Goal: Task Accomplishment & Management: Manage account settings

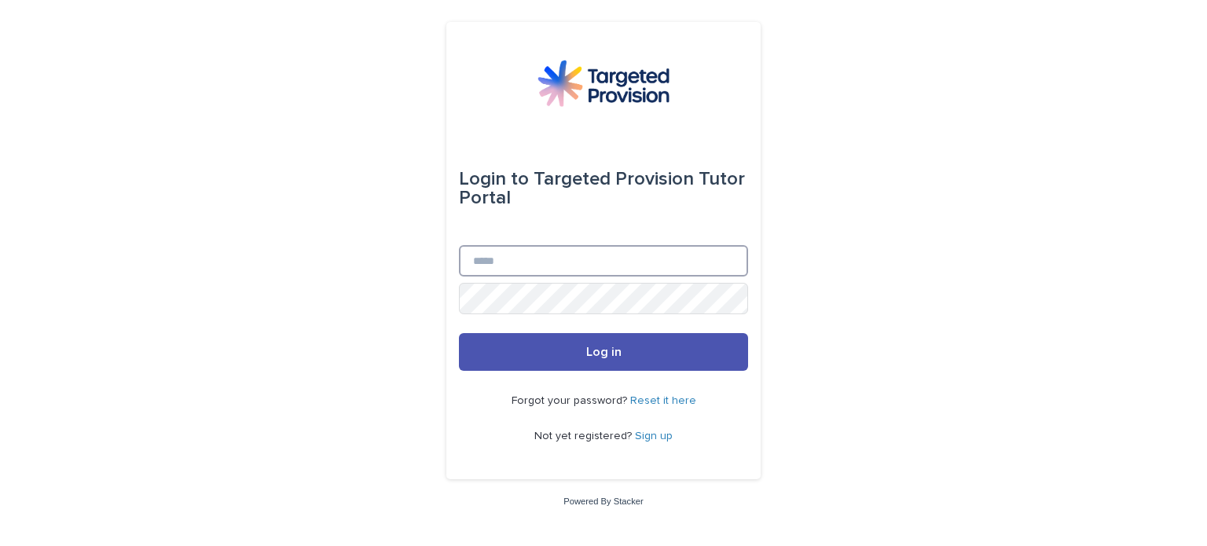
click at [519, 263] on input "Email" at bounding box center [603, 260] width 289 height 31
type input "**********"
click at [500, 279] on div "**********" at bounding box center [603, 264] width 289 height 38
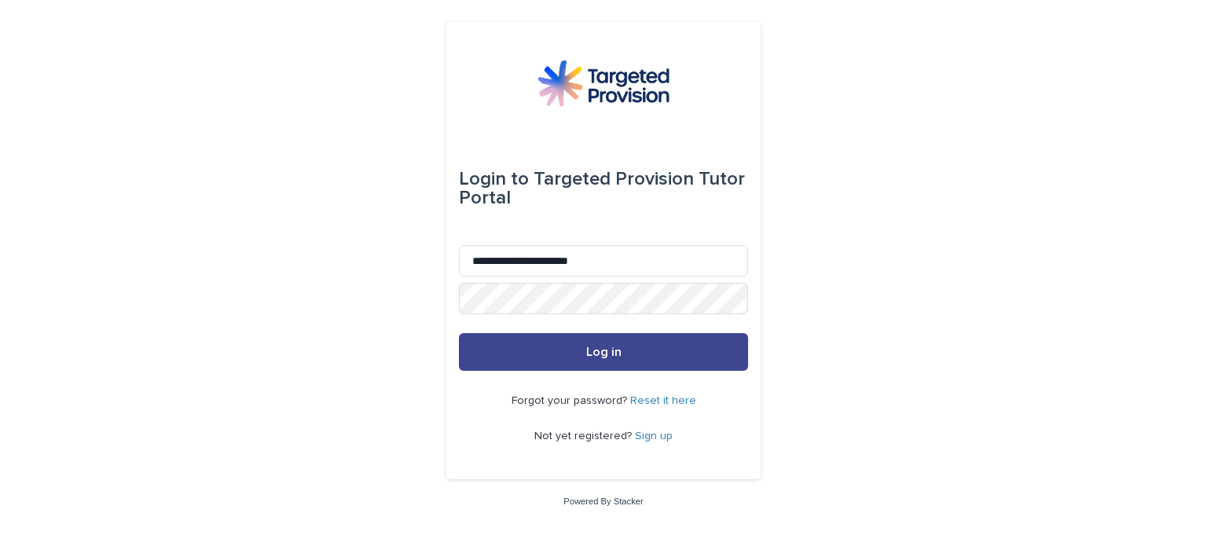
click at [592, 365] on button "Log in" at bounding box center [603, 352] width 289 height 38
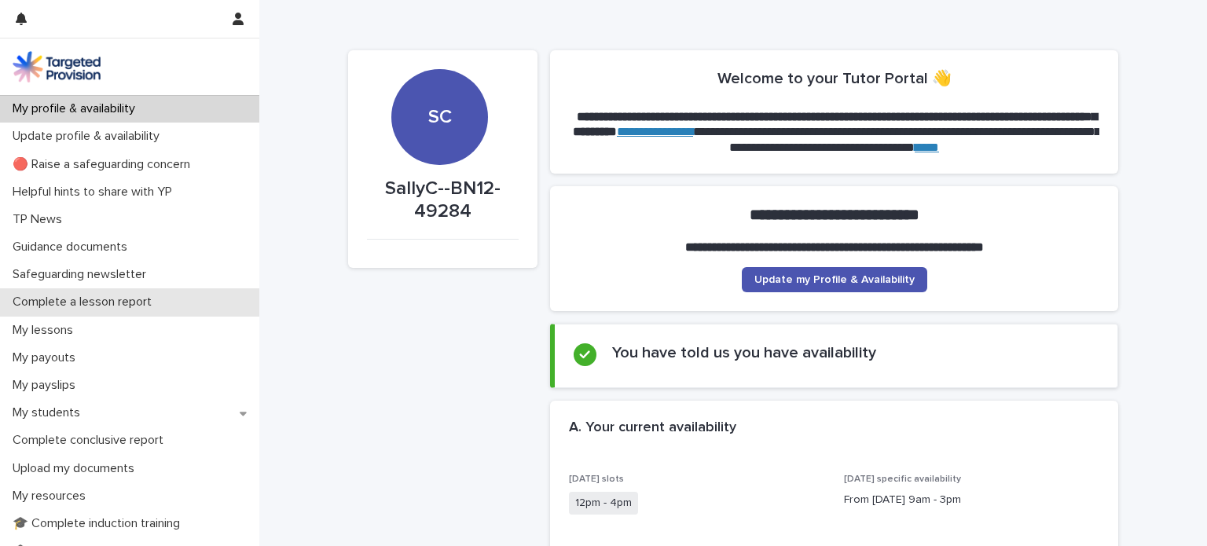
click at [57, 299] on p "Complete a lesson report" at bounding box center [85, 302] width 158 height 15
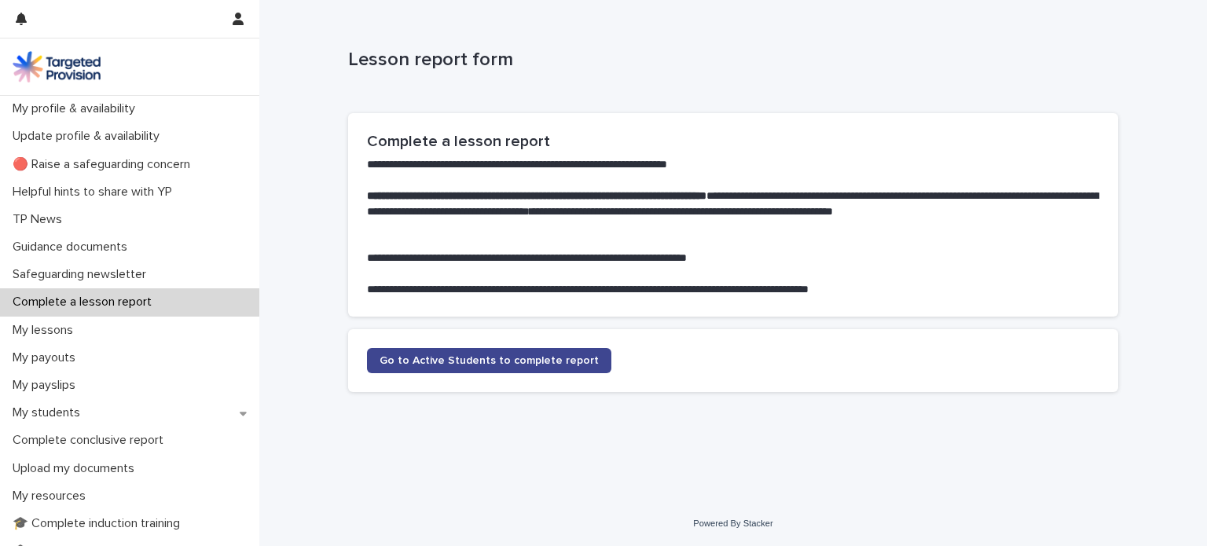
click at [436, 355] on span "Go to Active Students to complete report" at bounding box center [488, 360] width 219 height 11
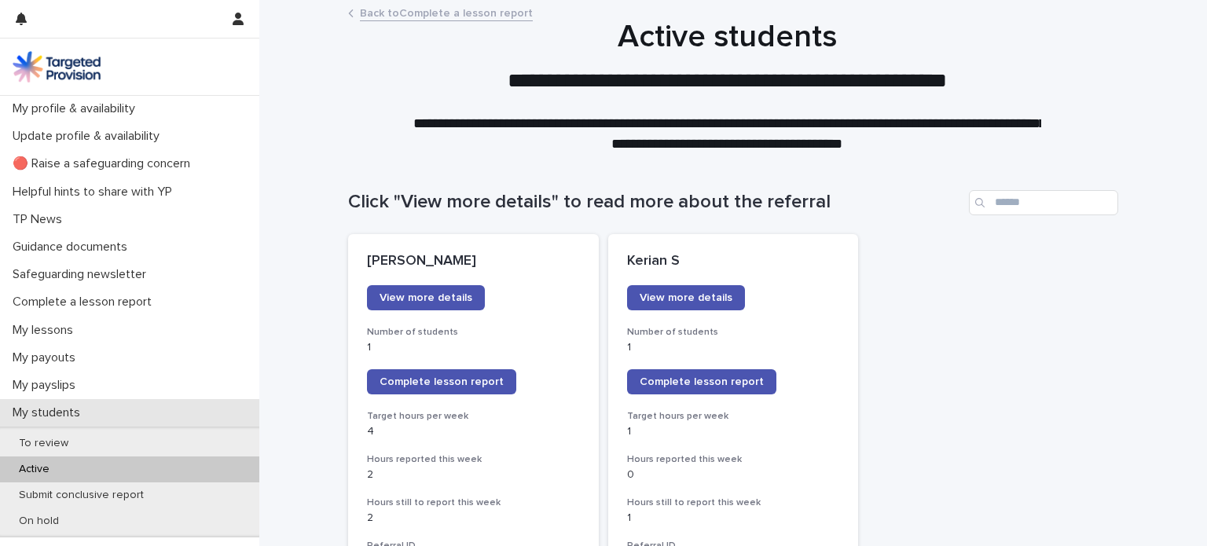
click at [53, 409] on p "My students" at bounding box center [49, 412] width 86 height 15
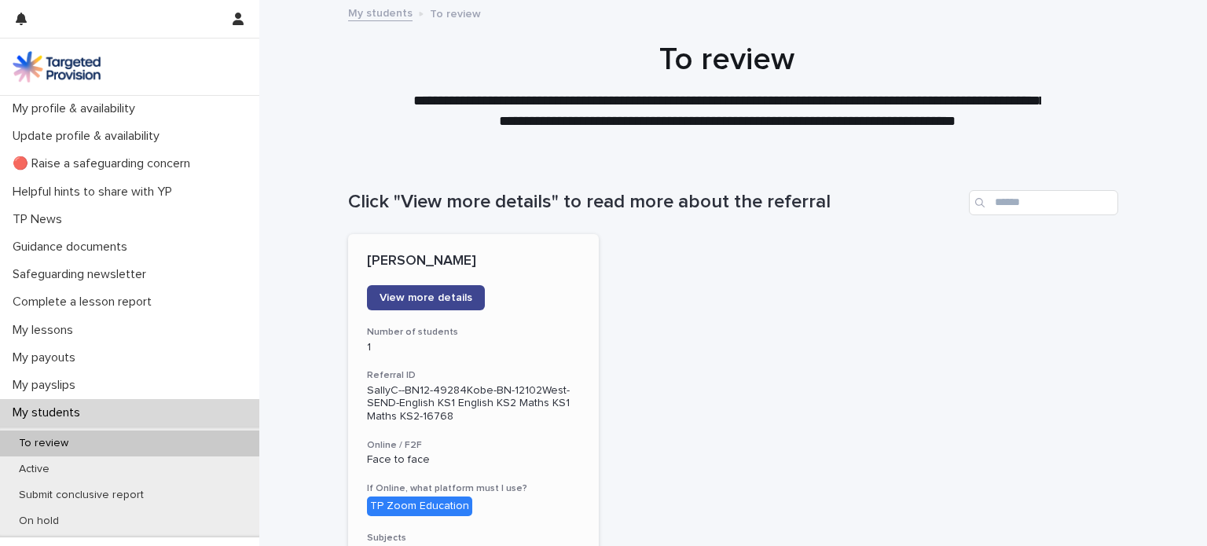
click at [423, 299] on span "View more details" at bounding box center [425, 297] width 93 height 11
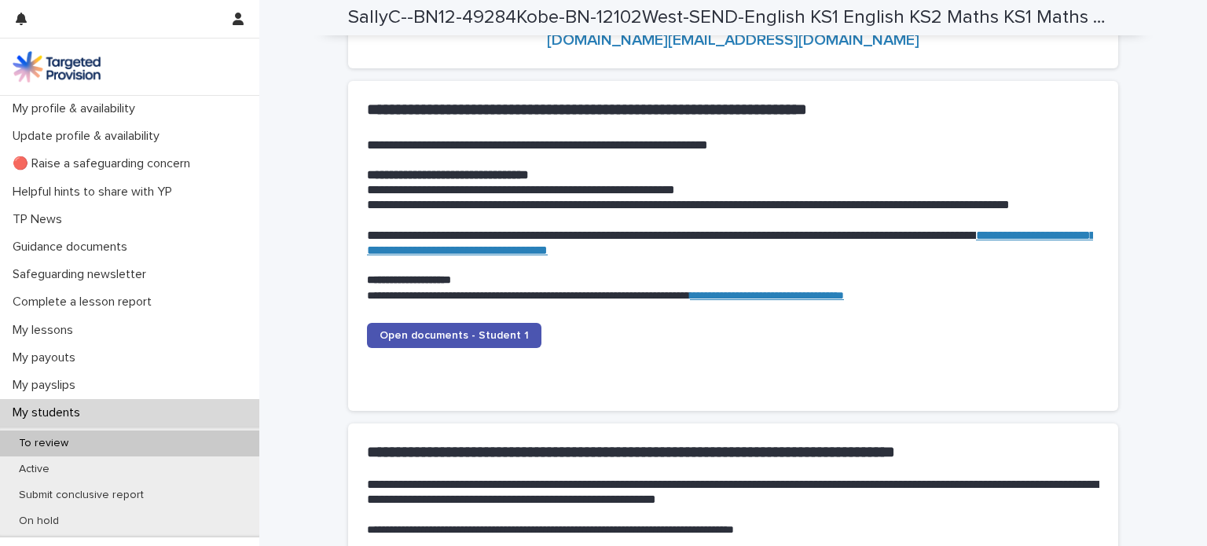
scroll to position [1503, 0]
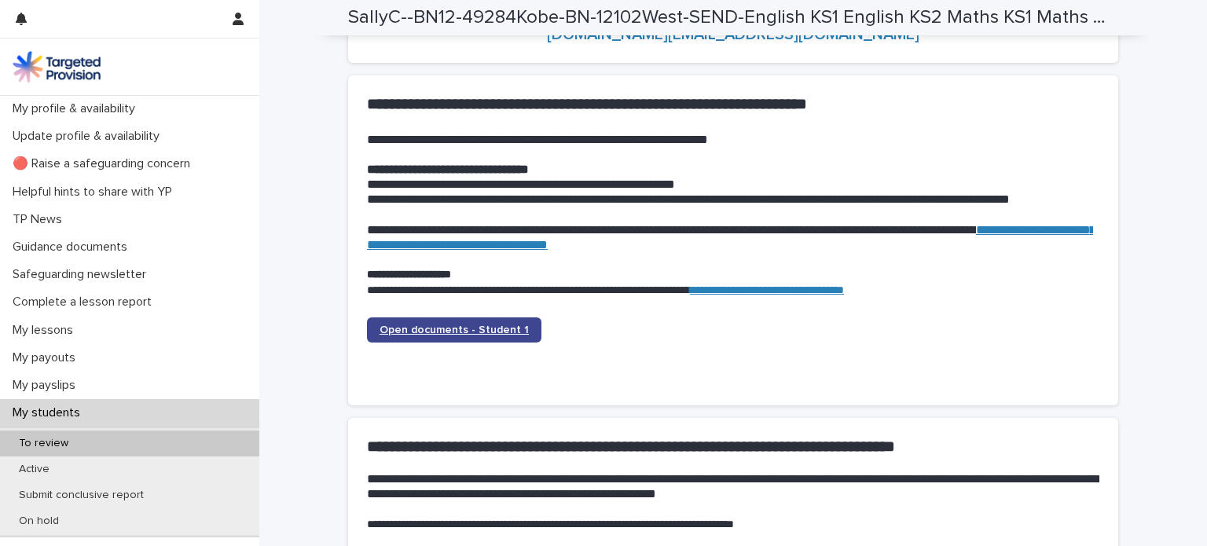
click at [462, 320] on link "Open documents - Student 1" at bounding box center [454, 329] width 174 height 25
click at [448, 325] on span "Open documents - Student 1" at bounding box center [453, 329] width 149 height 11
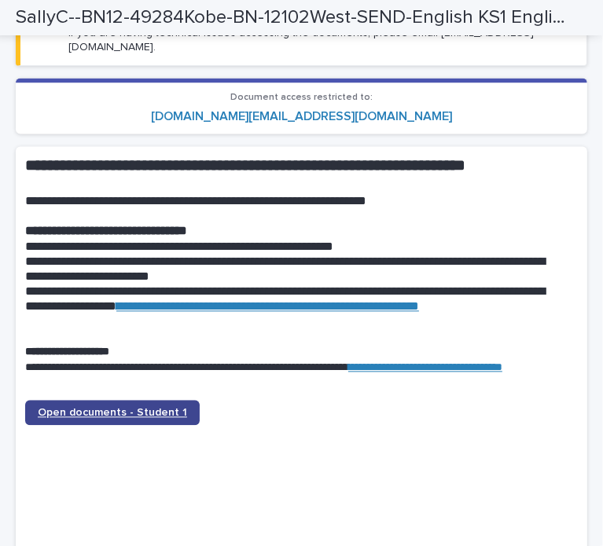
click at [88, 401] on link "Open documents - Student 1" at bounding box center [112, 413] width 174 height 25
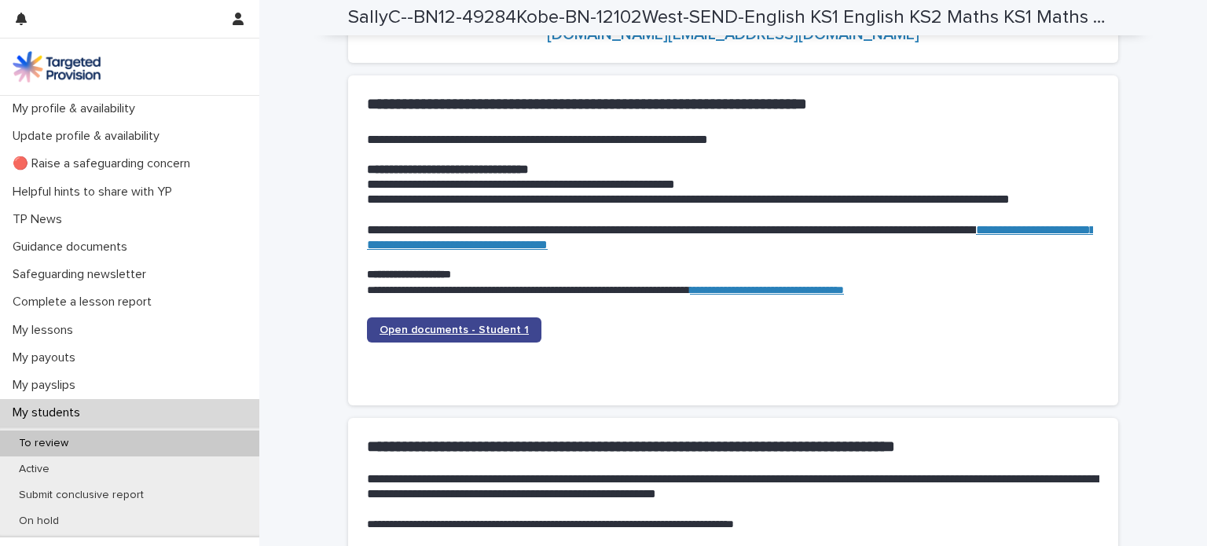
scroll to position [1417, 0]
